Goal: Task Accomplishment & Management: Manage account settings

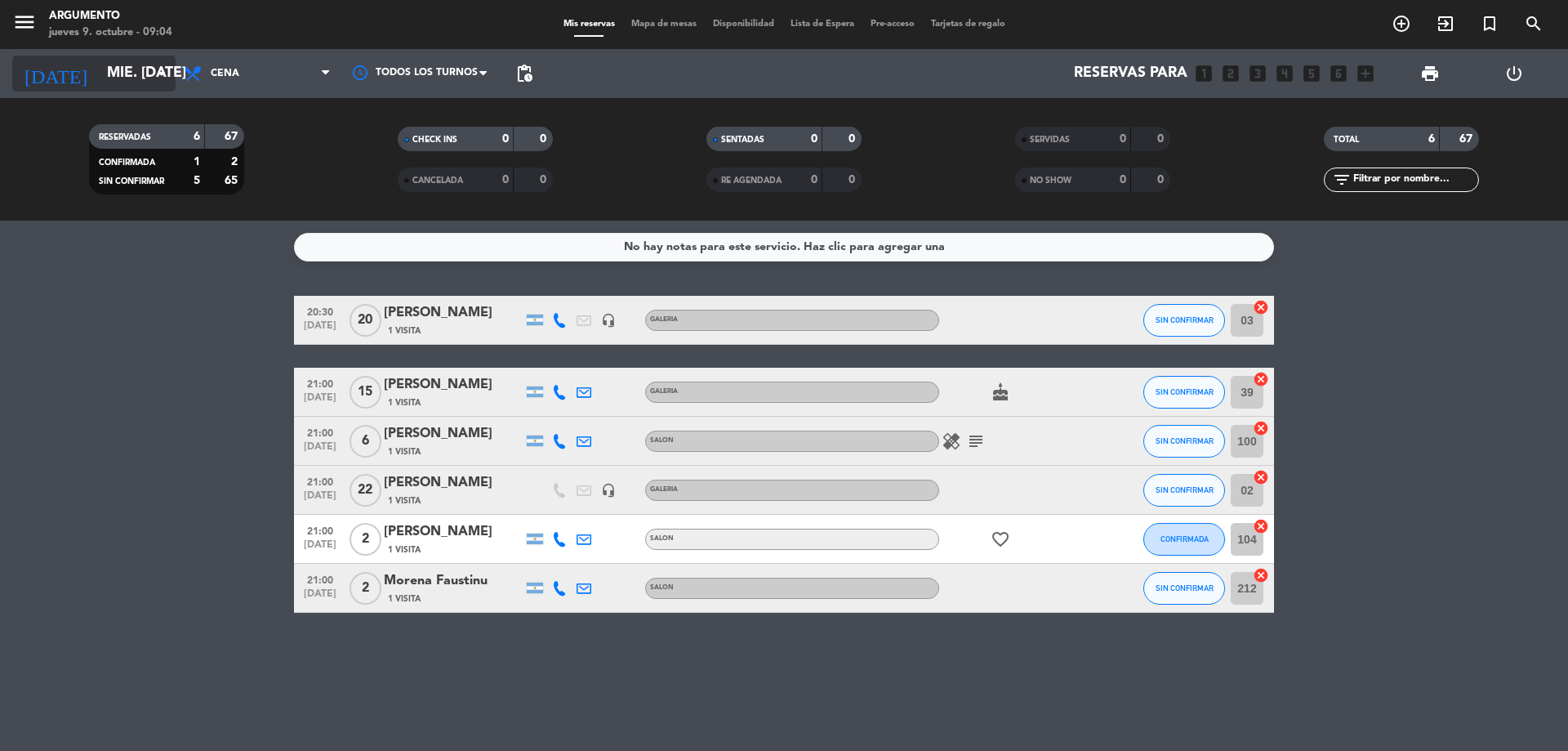
click at [99, 72] on input "mié. [DATE]" at bounding box center [193, 73] width 189 height 33
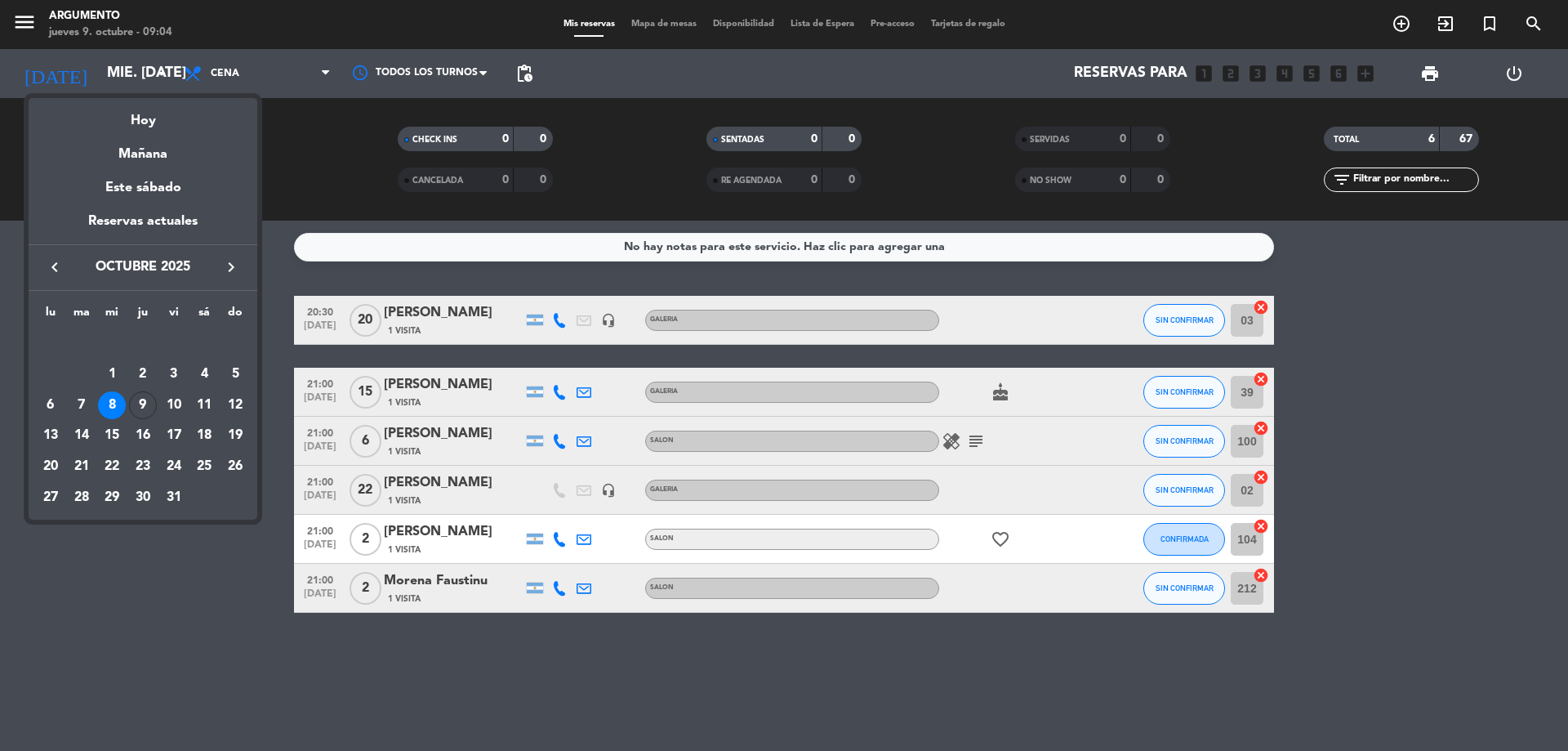
click at [139, 400] on div "9" at bounding box center [143, 405] width 27 height 27
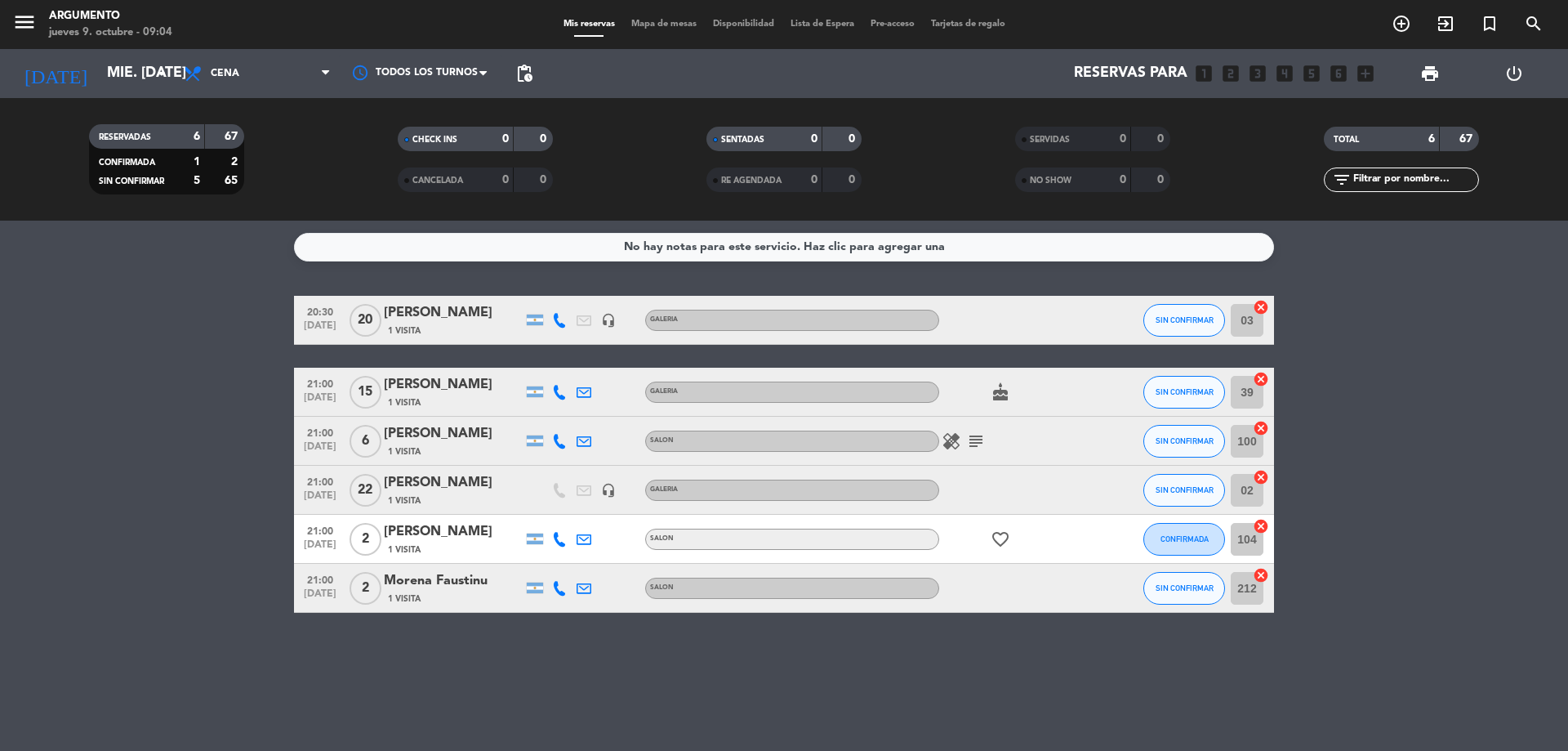
type input "[DEMOGRAPHIC_DATA] [DATE]"
click at [214, 60] on span "Cena" at bounding box center [257, 73] width 163 height 36
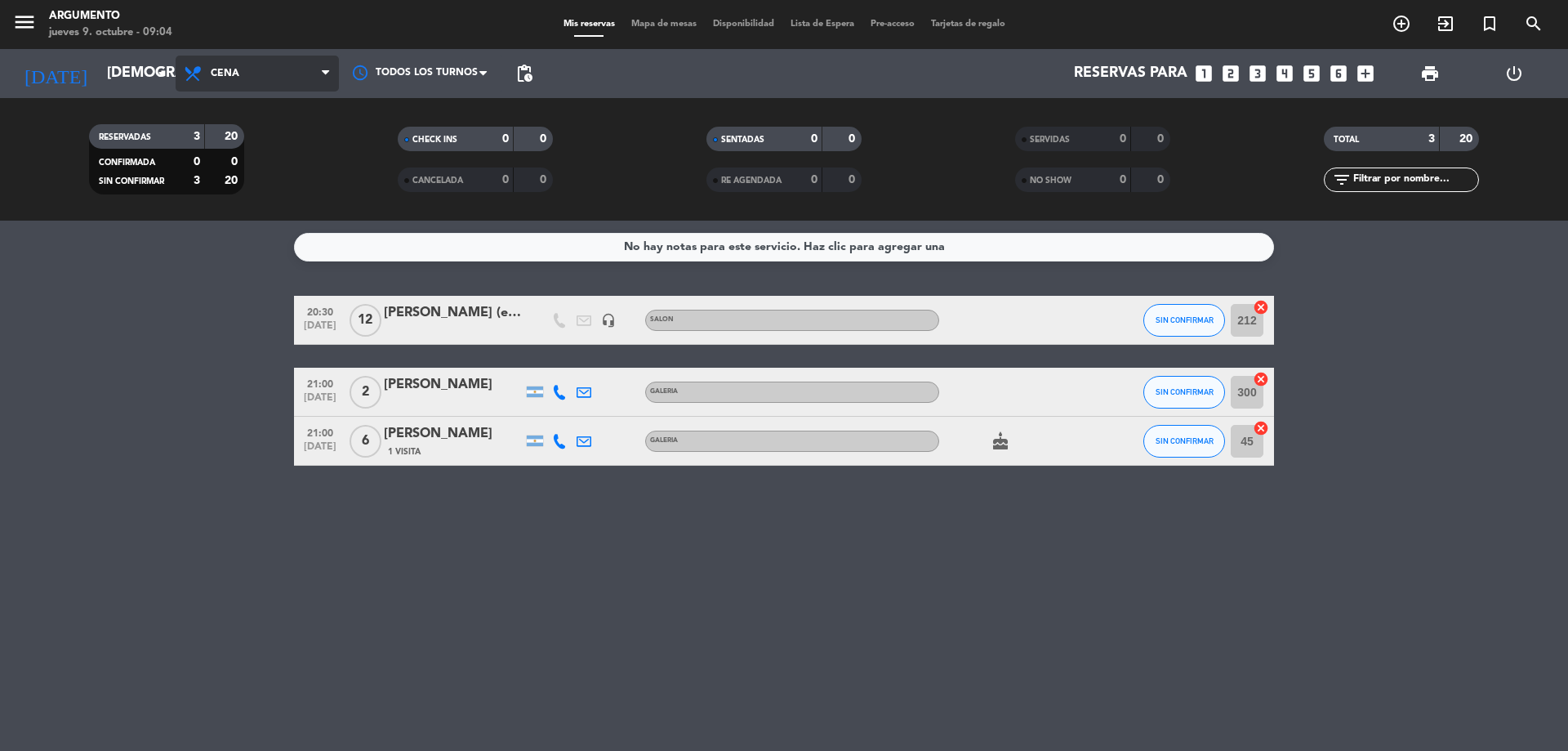
click at [257, 72] on span "Cena" at bounding box center [257, 73] width 163 height 36
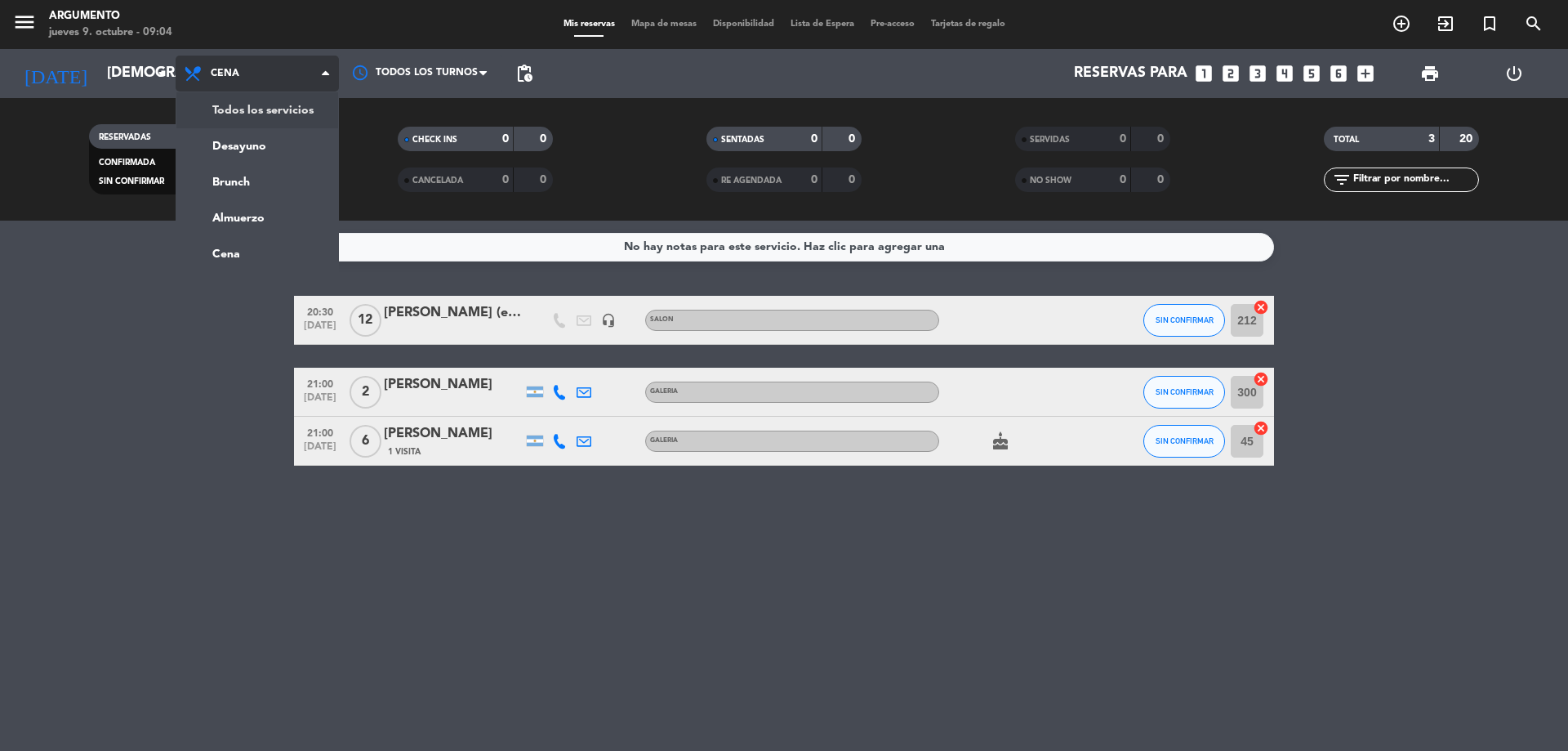
click at [254, 105] on div "menu Argumento jueves 9. octubre - 09:04 Mis reservas Mapa de mesas Disponibili…" at bounding box center [784, 110] width 1568 height 221
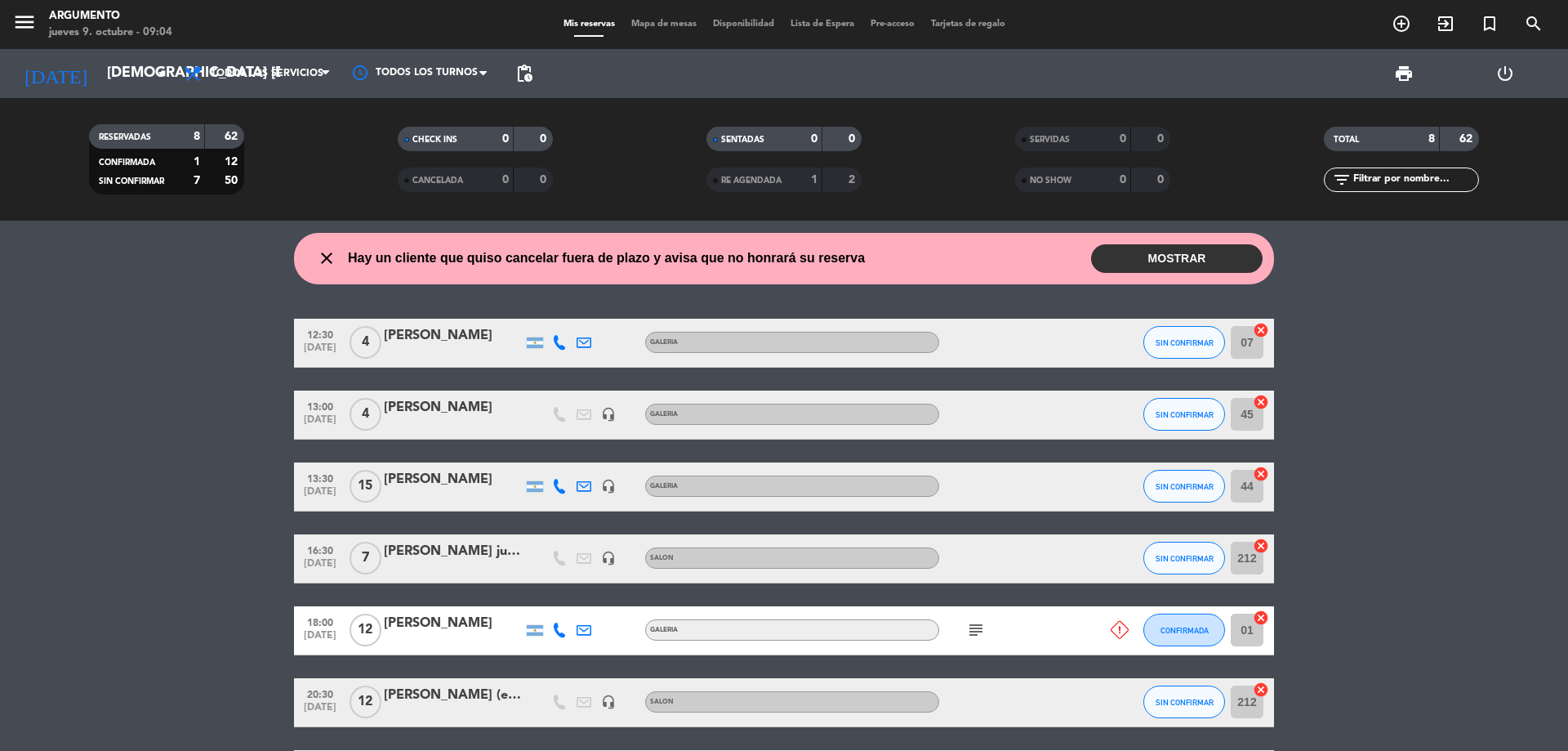
click at [1206, 262] on button "MOSTRAR" at bounding box center [1176, 258] width 171 height 28
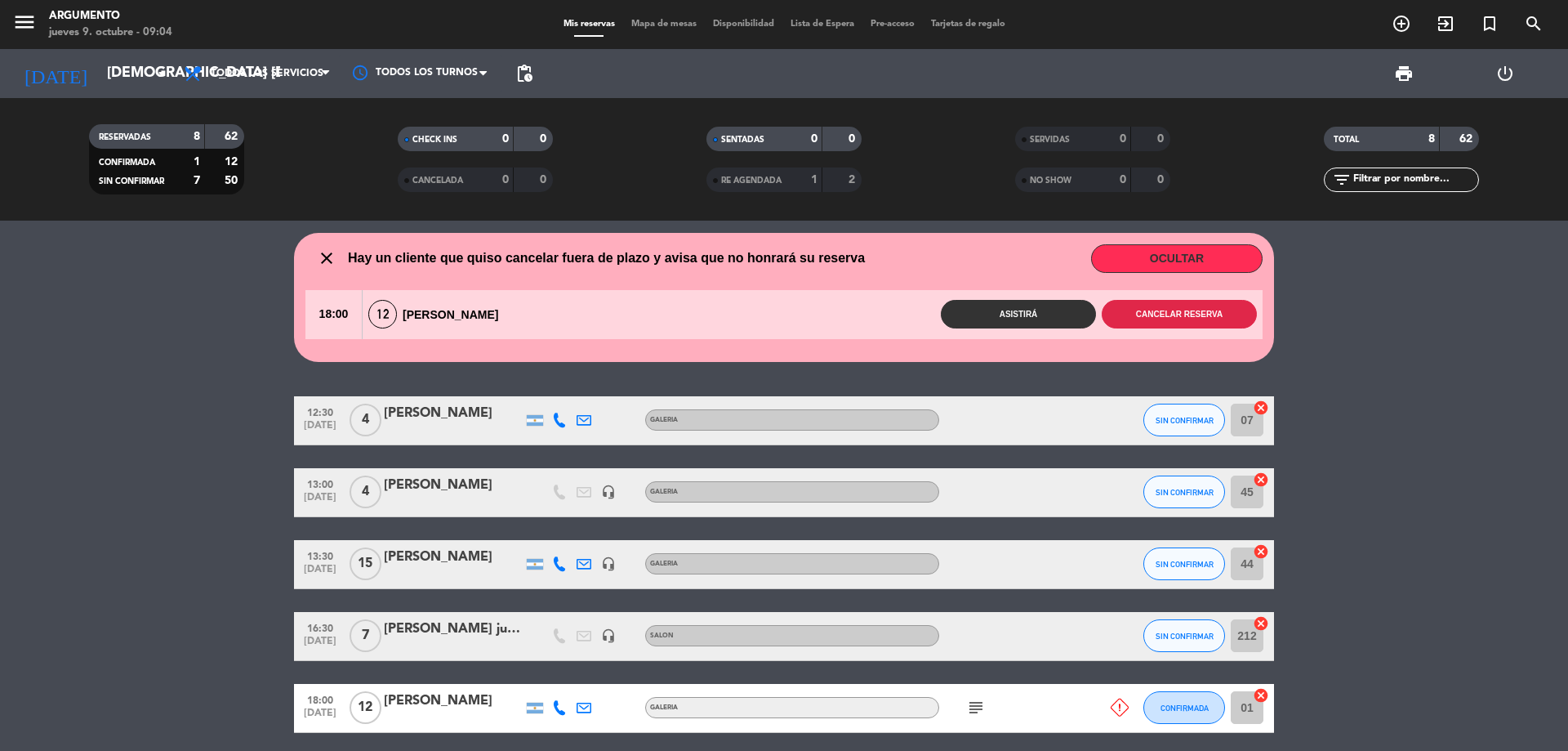
click at [1148, 312] on button "Cancelar reserva" at bounding box center [1180, 313] width 156 height 28
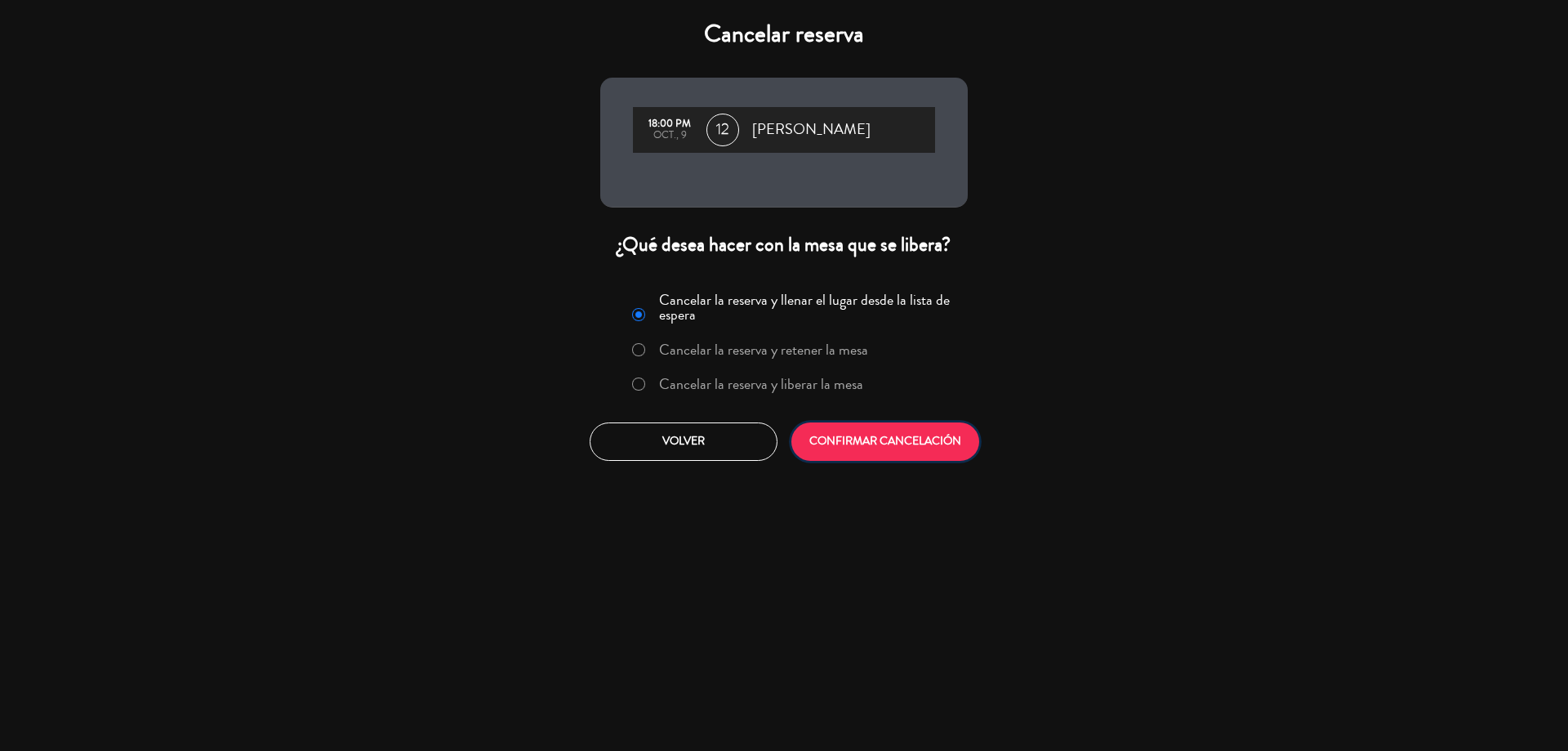
click at [877, 439] on button "CONFIRMAR CANCELACIÓN" at bounding box center [885, 441] width 188 height 38
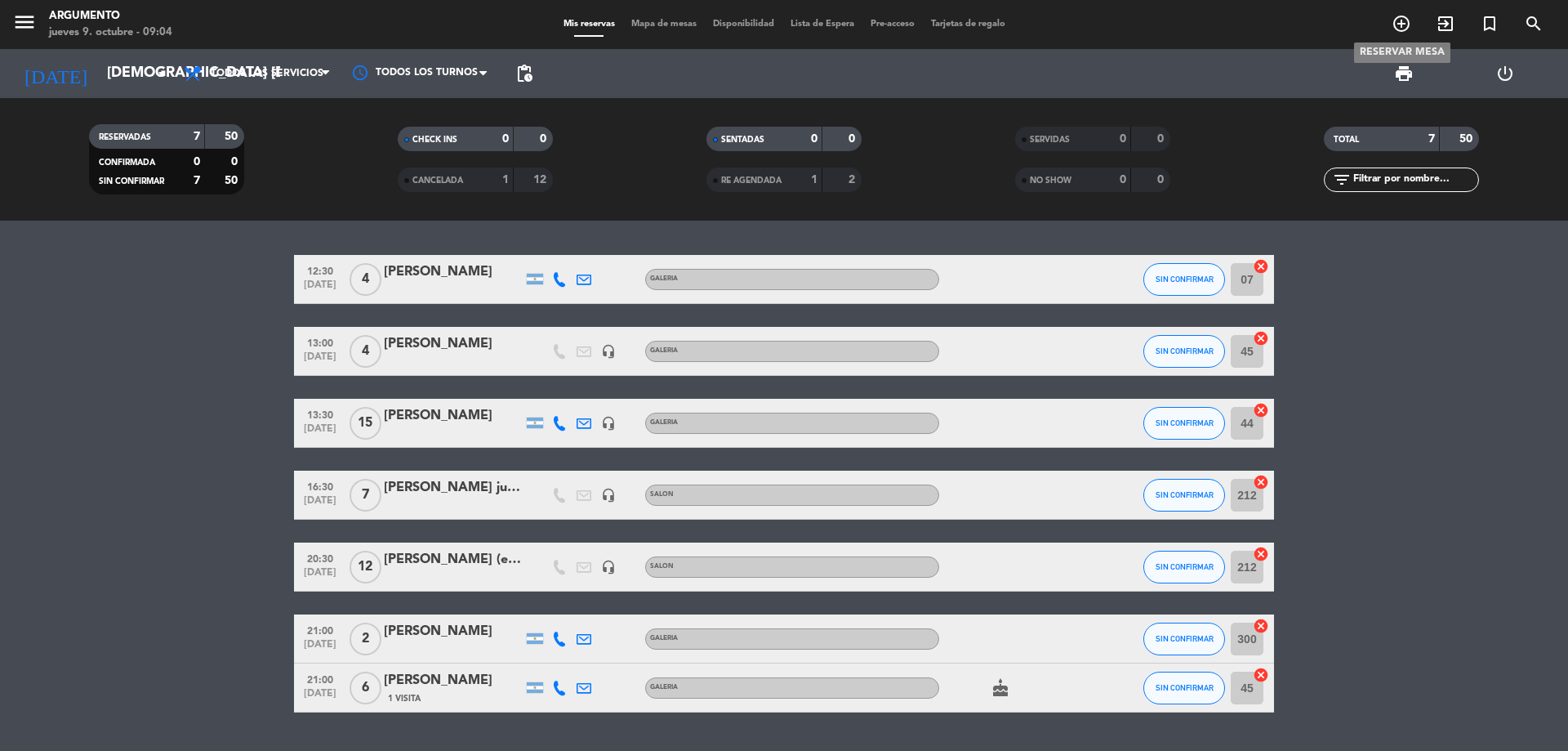
click at [1390, 18] on span "add_circle_outline" at bounding box center [1401, 24] width 44 height 27
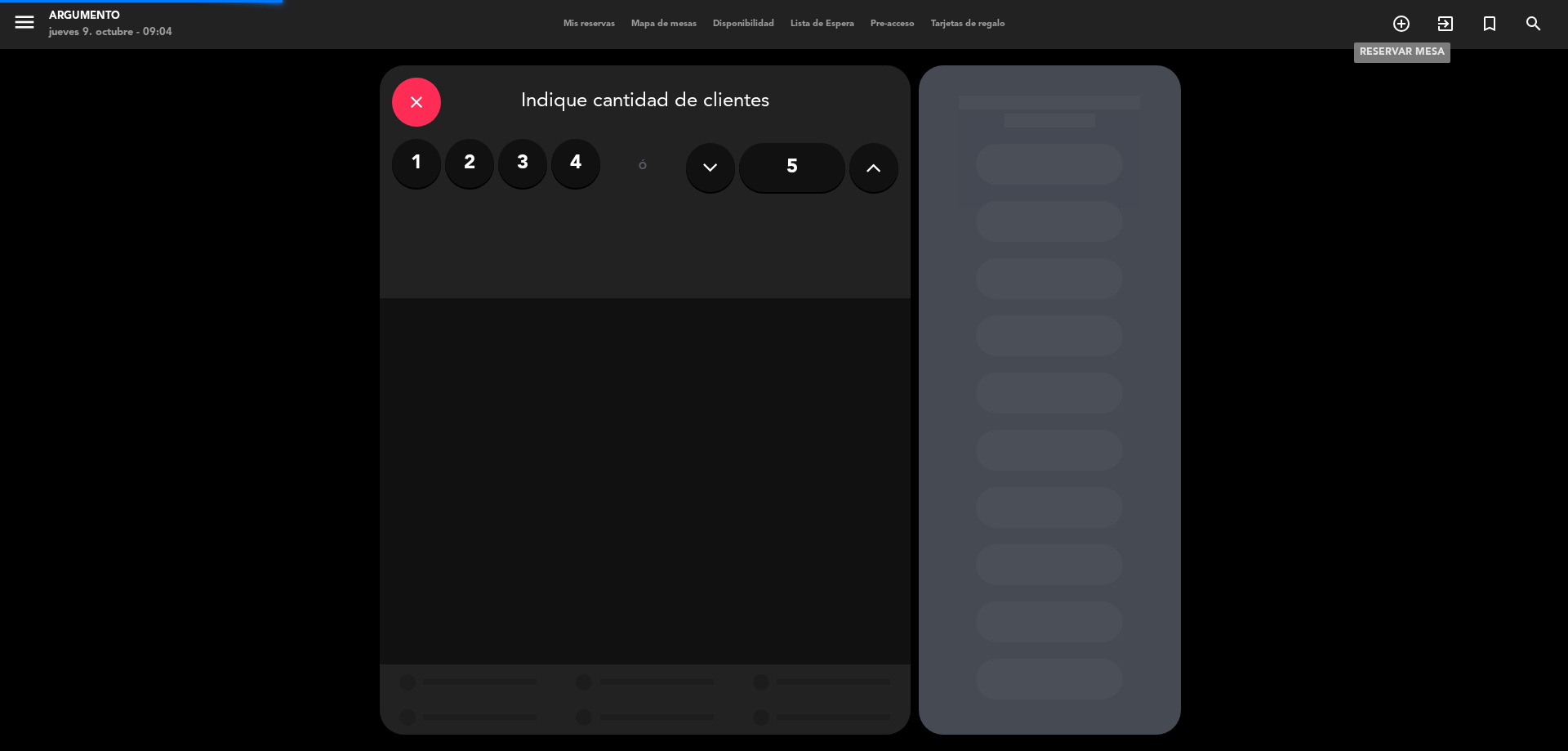
click at [1395, 20] on icon "add_circle_outline" at bounding box center [1400, 23] width 19 height 19
click at [515, 158] on label "3" at bounding box center [523, 164] width 49 height 49
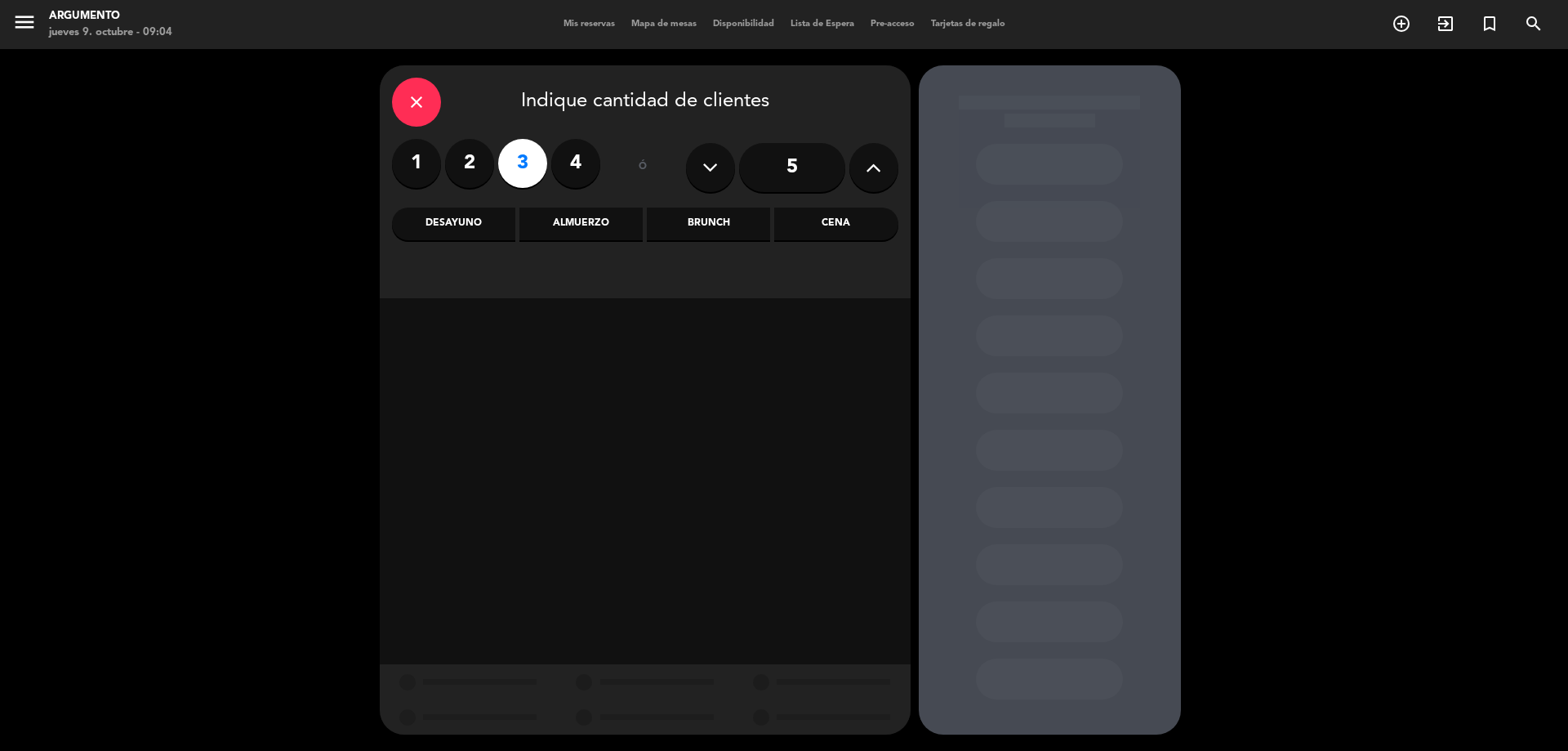
click at [549, 223] on div "Almuerzo" at bounding box center [580, 224] width 124 height 33
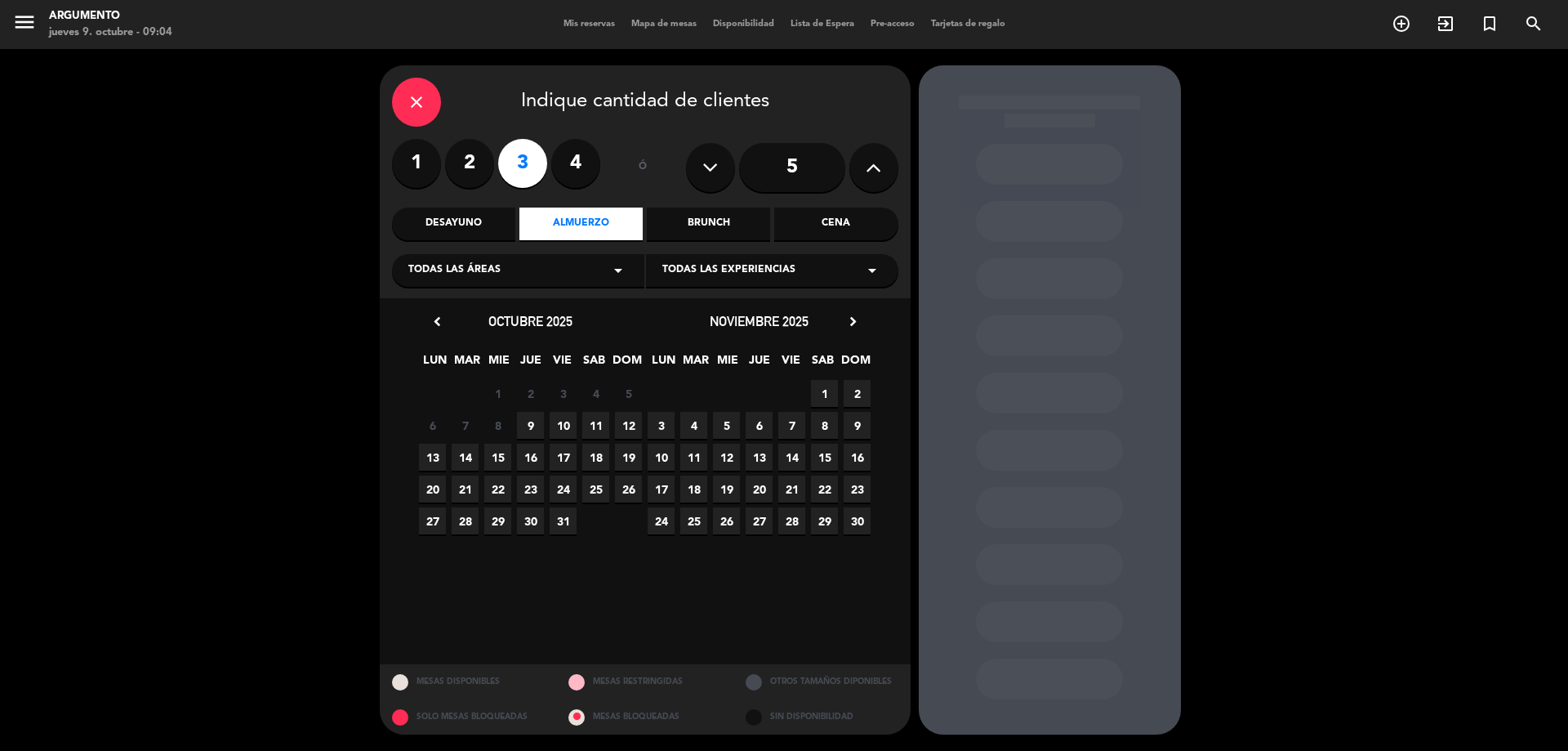
click at [521, 414] on span "9" at bounding box center [530, 425] width 27 height 27
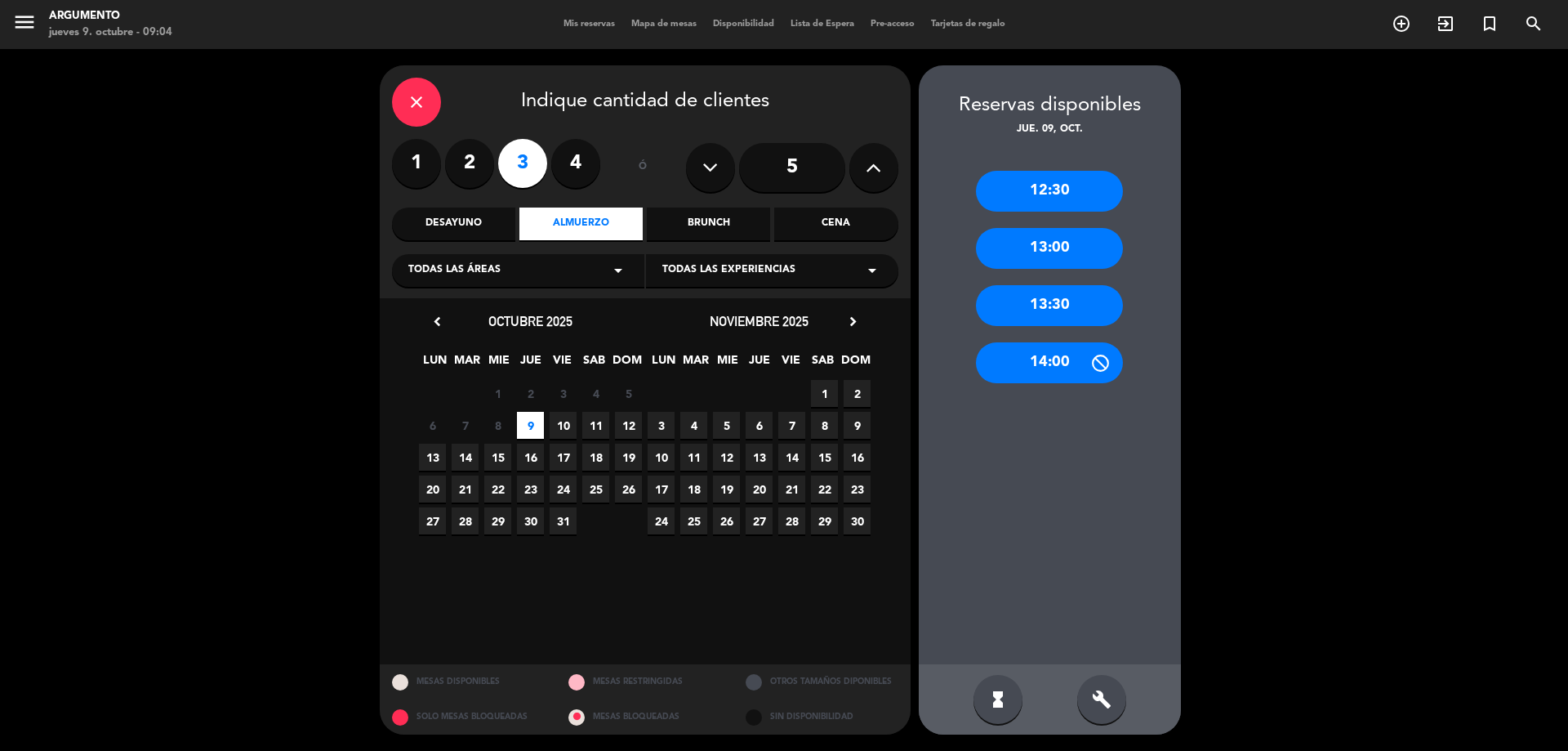
click at [1043, 299] on div "13:30" at bounding box center [1049, 305] width 147 height 41
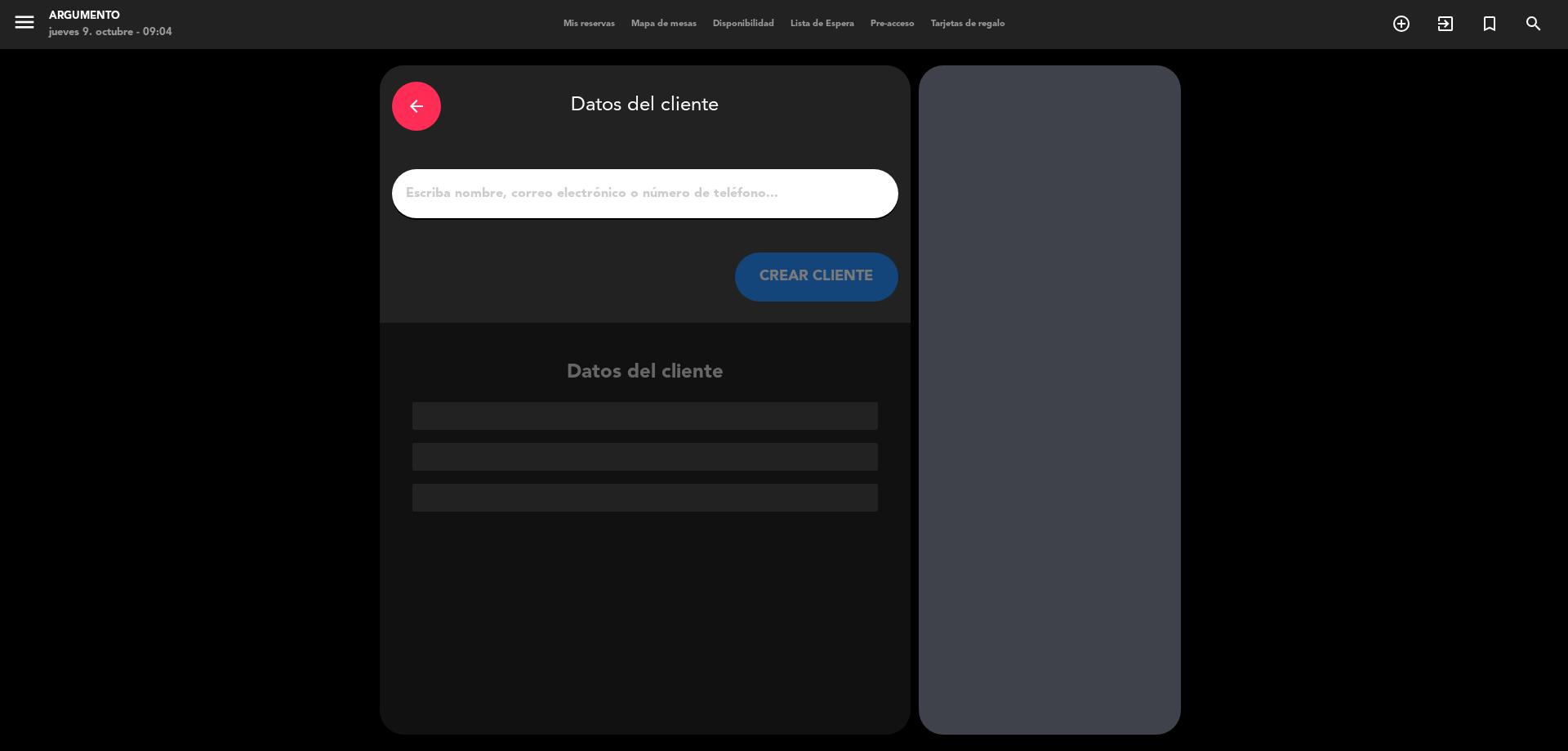
click at [615, 196] on input "1" at bounding box center [645, 193] width 481 height 23
paste input "[PERSON_NAME] [PERSON_NAME]"
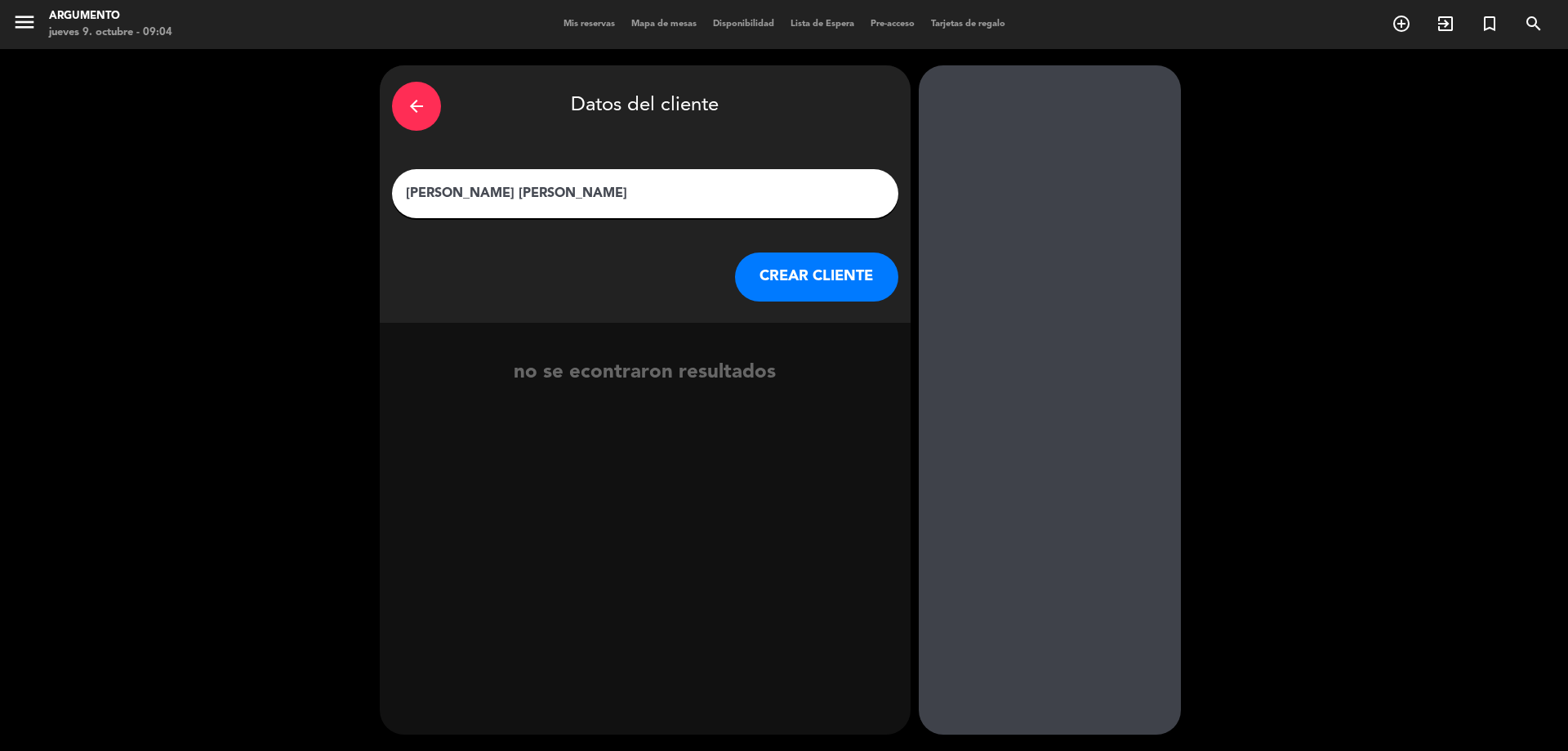
type input "[PERSON_NAME] [PERSON_NAME]"
click at [810, 278] on button "CREAR CLIENTE" at bounding box center [816, 278] width 163 height 49
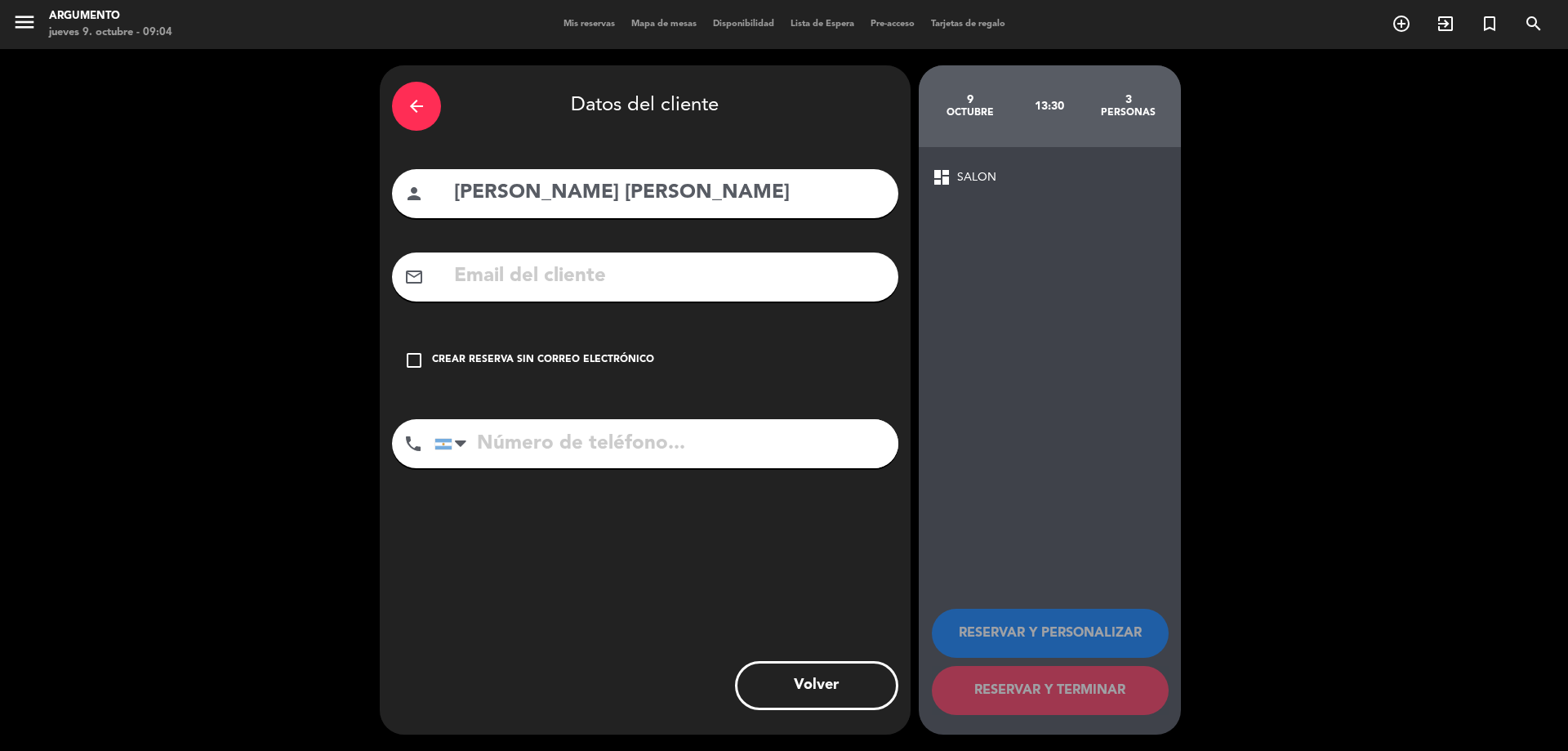
click at [466, 343] on div "check_box_outline_blank Crear reserva sin correo electrónico" at bounding box center [644, 361] width 506 height 49
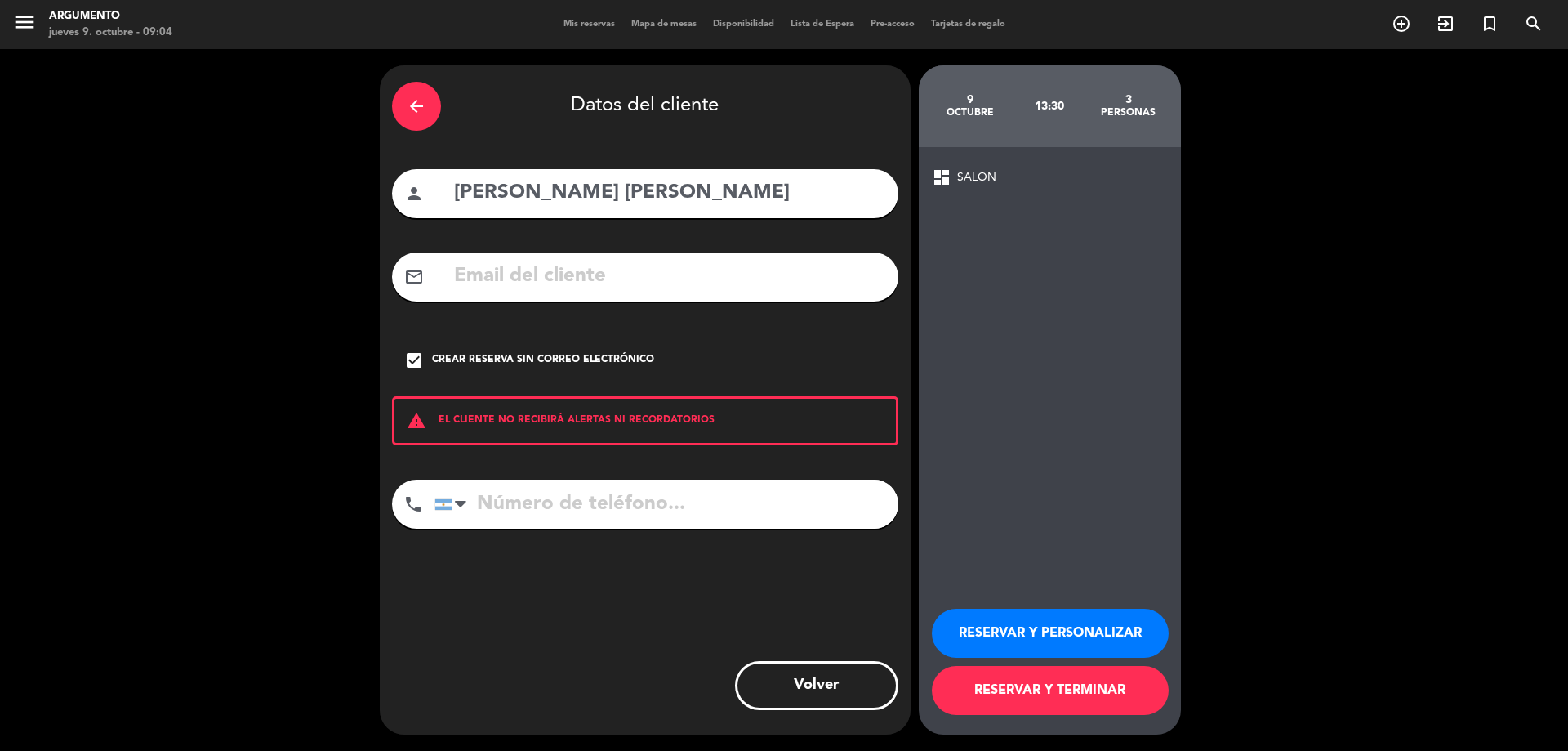
click at [1080, 634] on button "RESERVAR Y PERSONALIZAR" at bounding box center [1050, 634] width 237 height 49
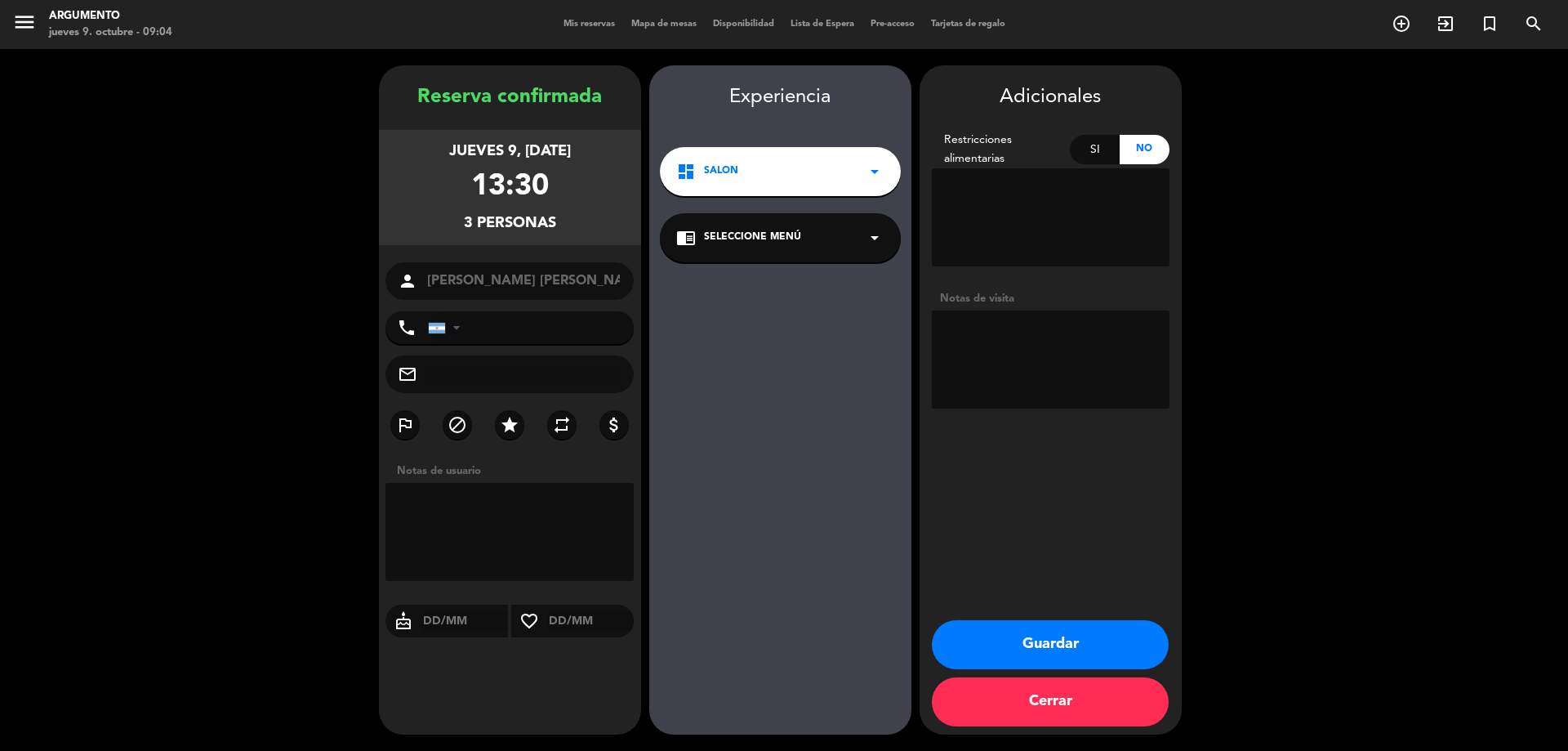
click at [788, 178] on div "dashboard SALON arrow_drop_down" at bounding box center [780, 172] width 241 height 49
click at [776, 236] on div "Galeria" at bounding box center [781, 241] width 209 height 16
click at [1004, 629] on button "Guardar" at bounding box center [1050, 645] width 237 height 49
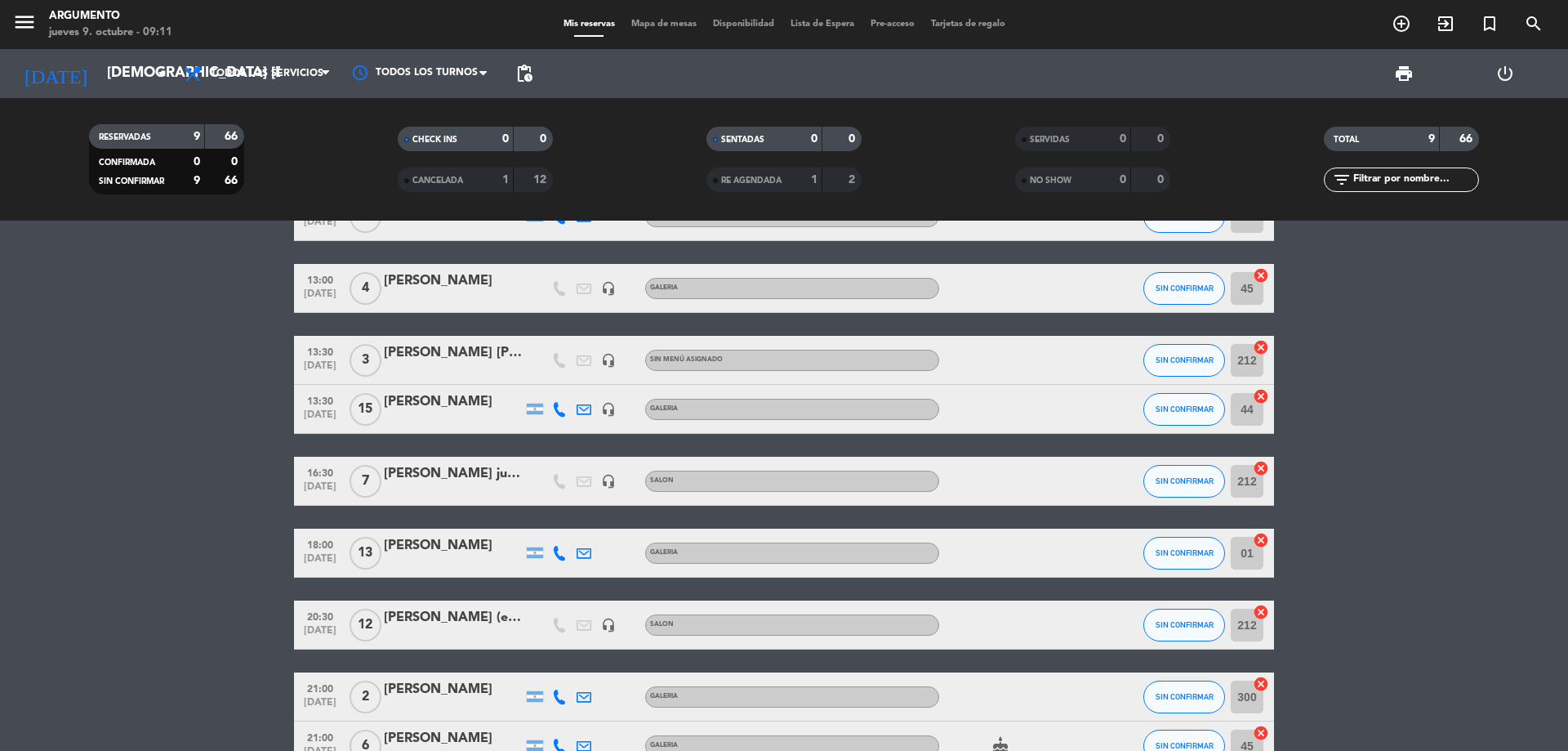
scroll to position [82, 0]
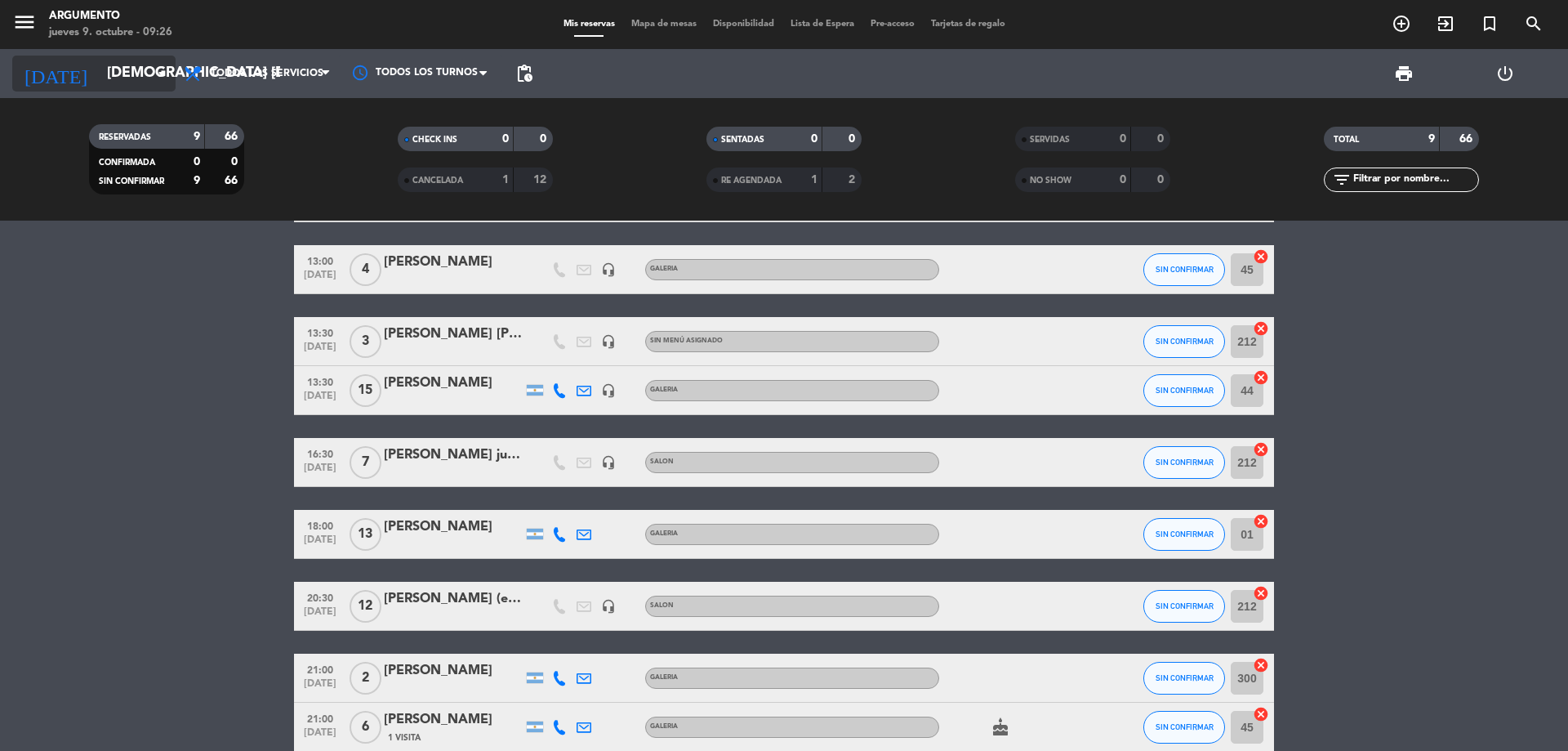
click at [107, 63] on input "[DEMOGRAPHIC_DATA] [DATE]" at bounding box center [193, 73] width 189 height 33
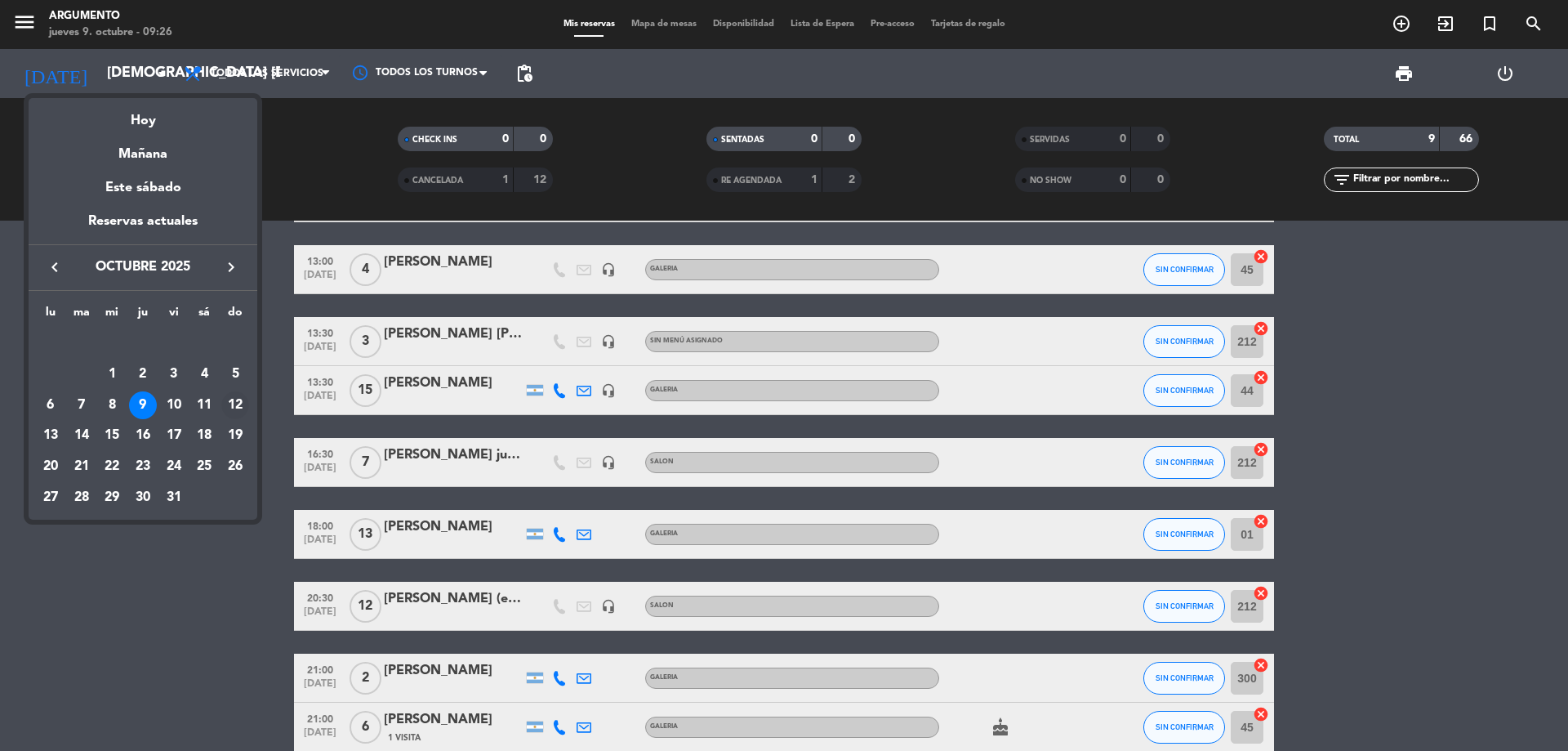
click at [232, 399] on div "12" at bounding box center [235, 405] width 27 height 27
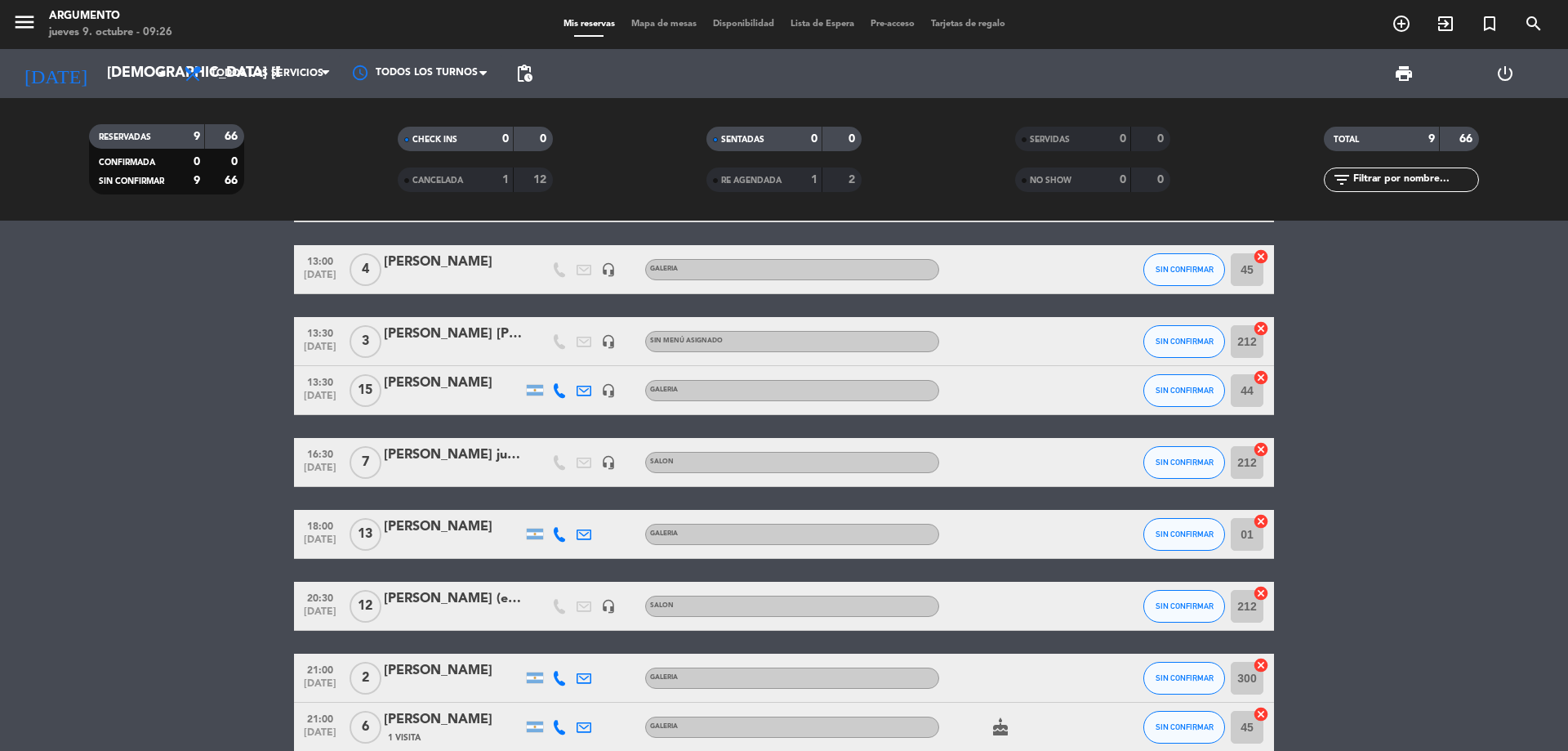
type input "dom. [DATE]"
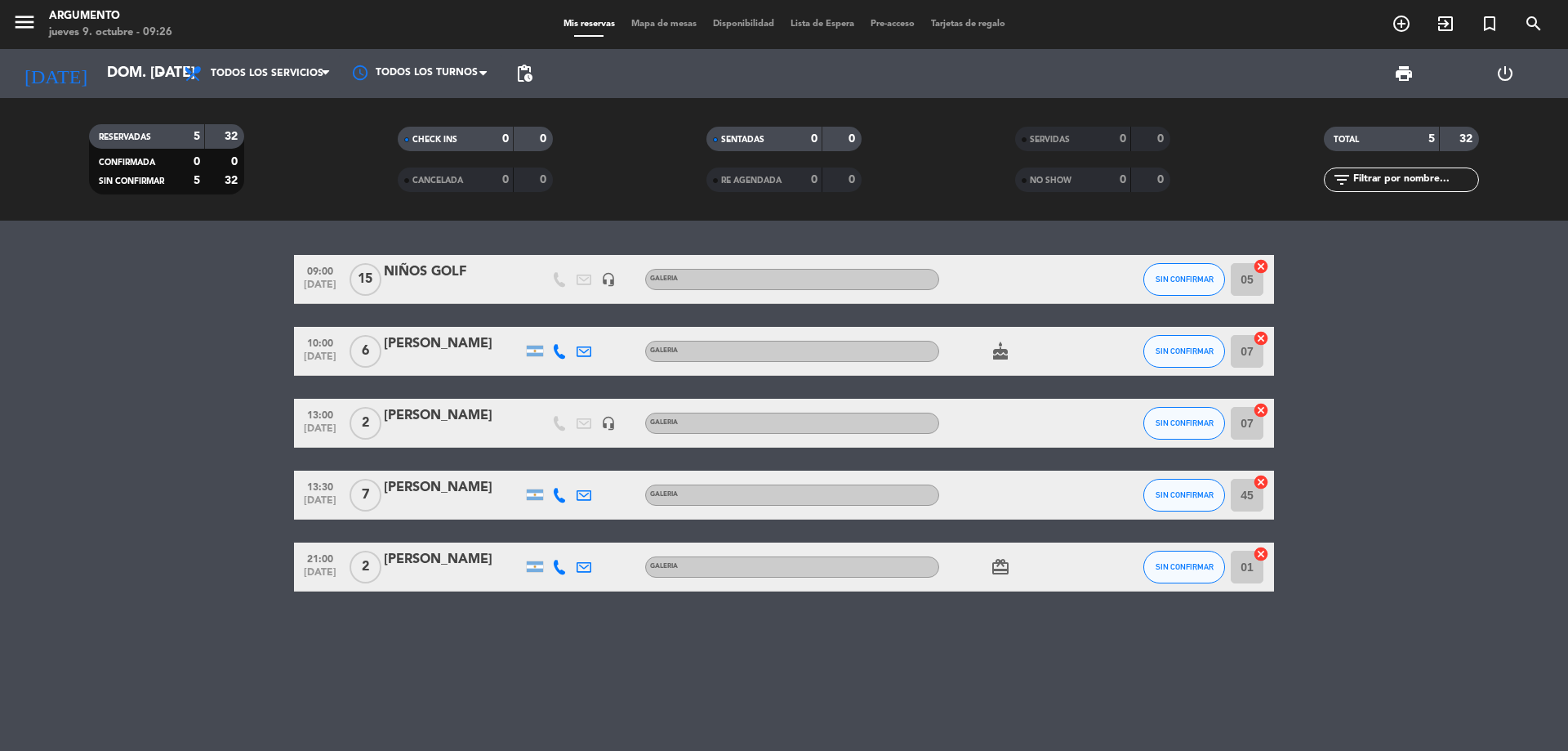
click at [440, 485] on div "[PERSON_NAME]" at bounding box center [453, 487] width 139 height 21
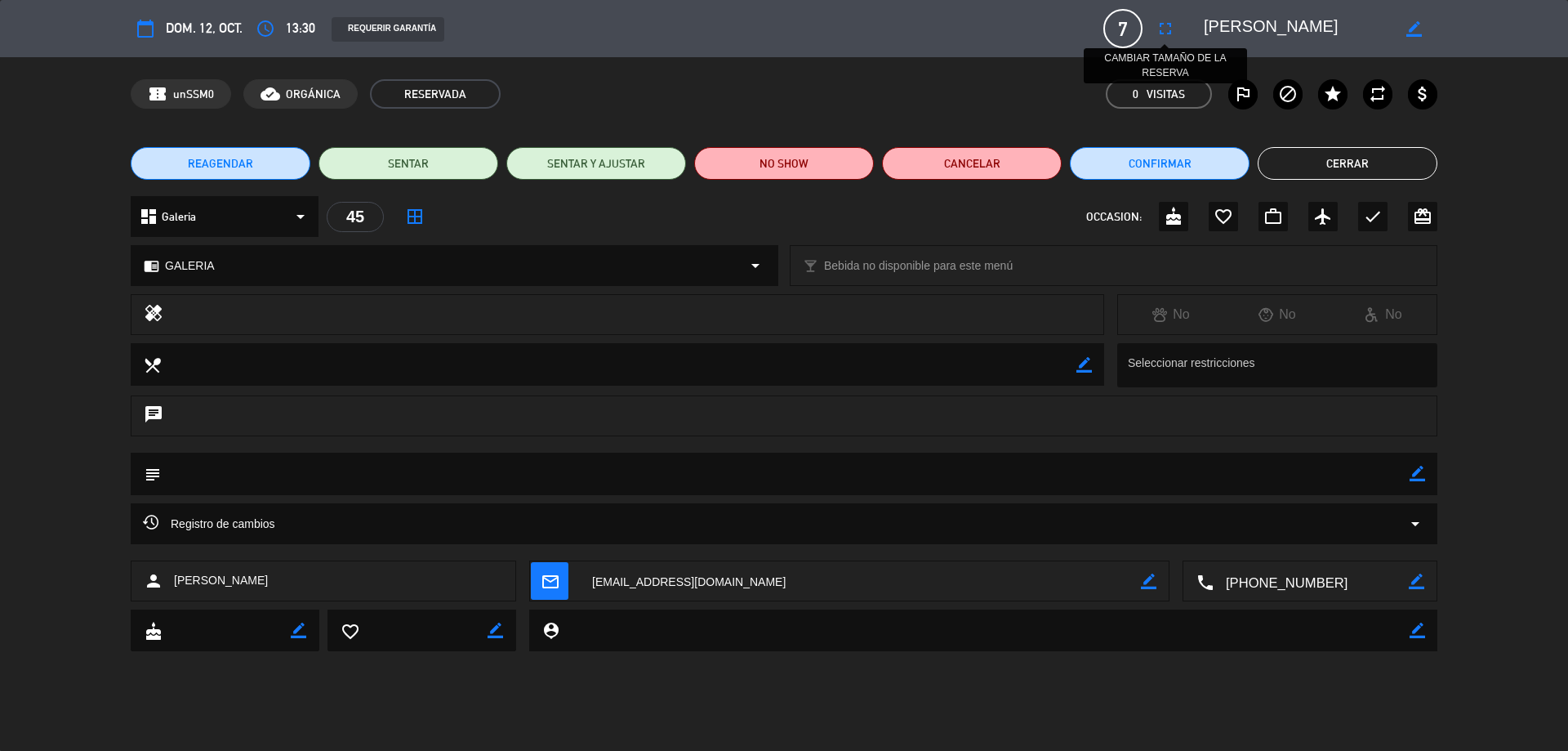
click at [1165, 27] on icon "fullscreen" at bounding box center [1164, 28] width 19 height 19
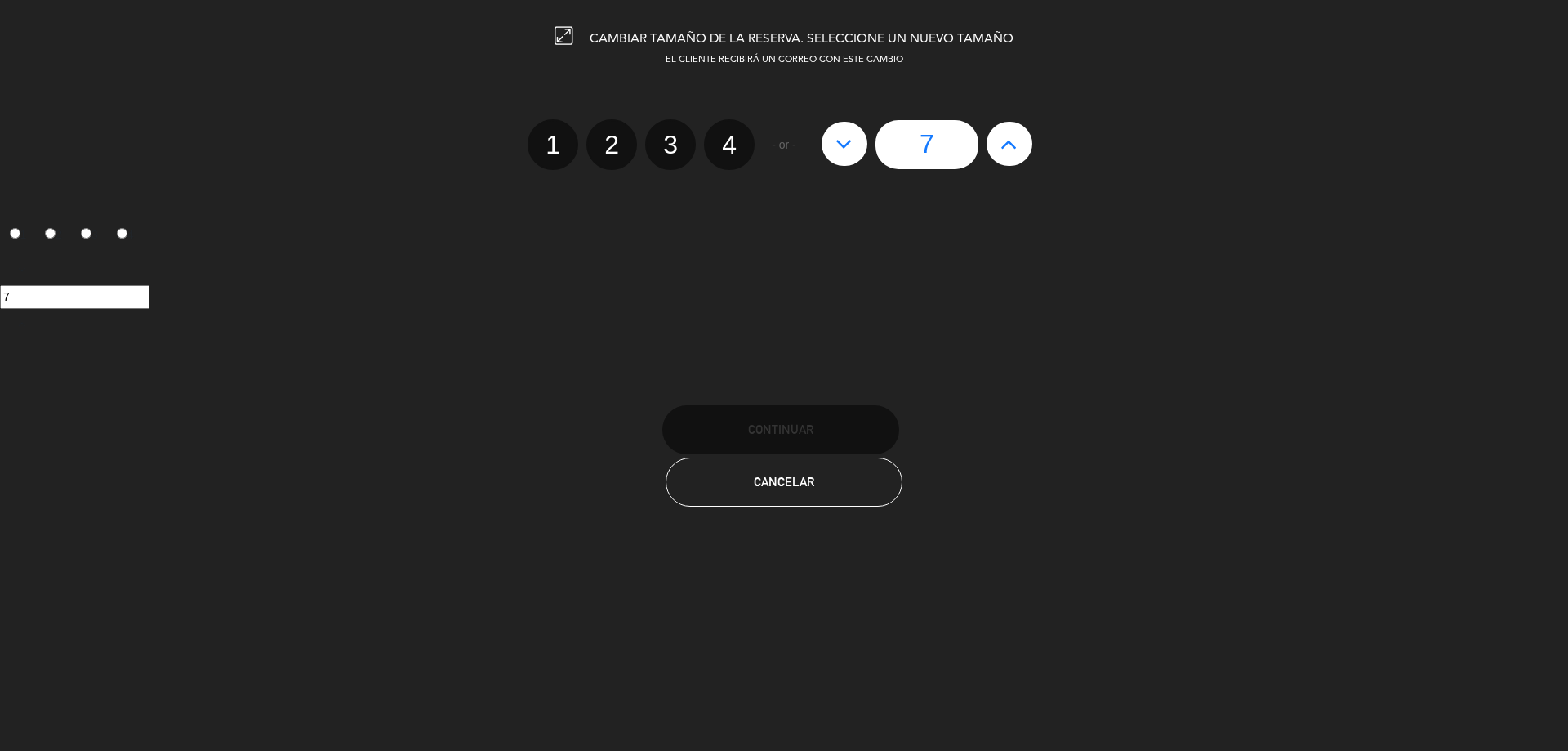
click at [1011, 147] on icon at bounding box center [1009, 144] width 17 height 27
type input "8"
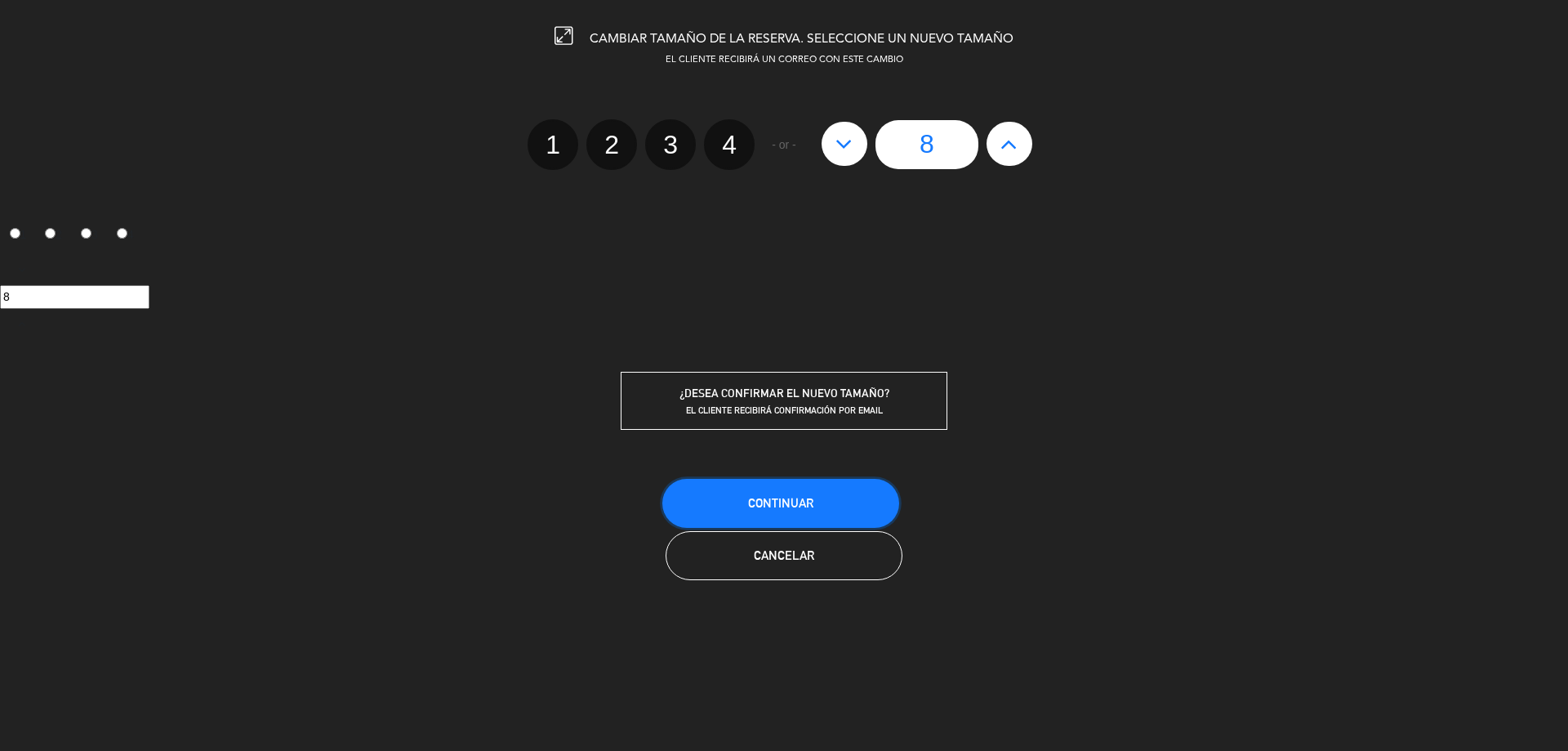
click at [805, 496] on span "Continuar" at bounding box center [780, 503] width 65 height 14
